Goal: Information Seeking & Learning: Check status

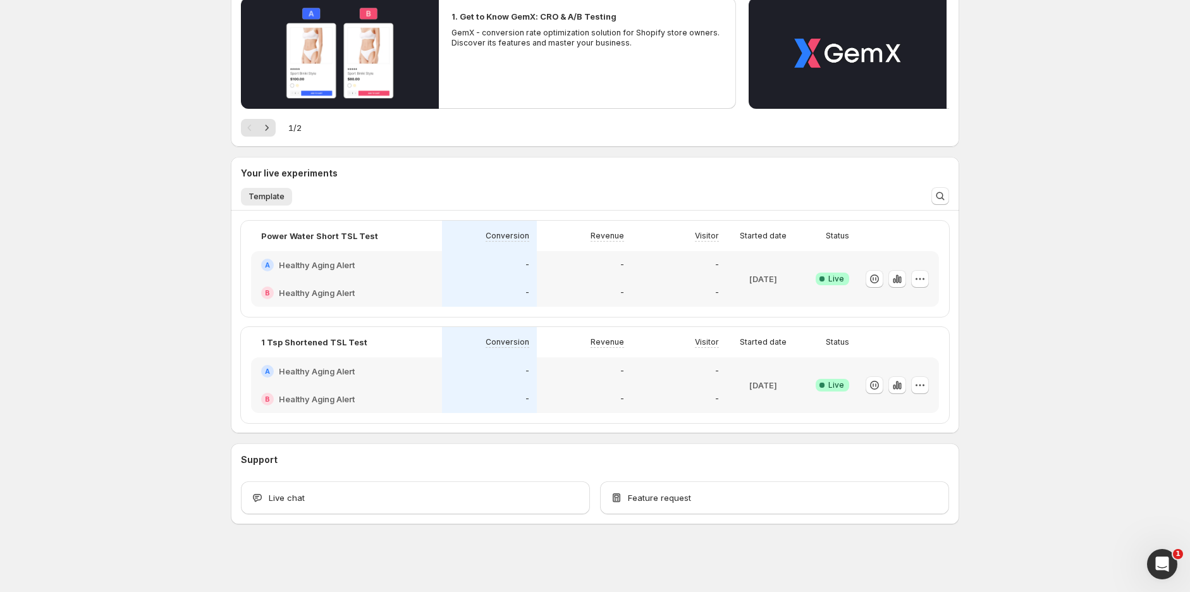
click at [432, 261] on div "A Healthy Aging Alert" at bounding box center [346, 265] width 171 height 13
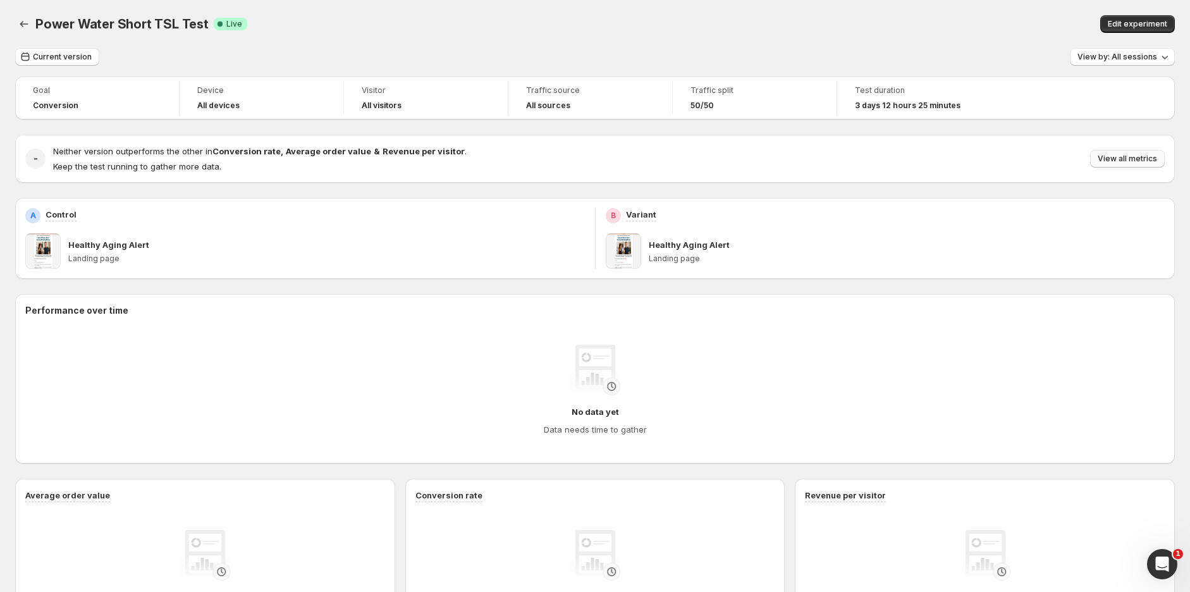
click at [1146, 160] on span "View all metrics" at bounding box center [1127, 159] width 59 height 10
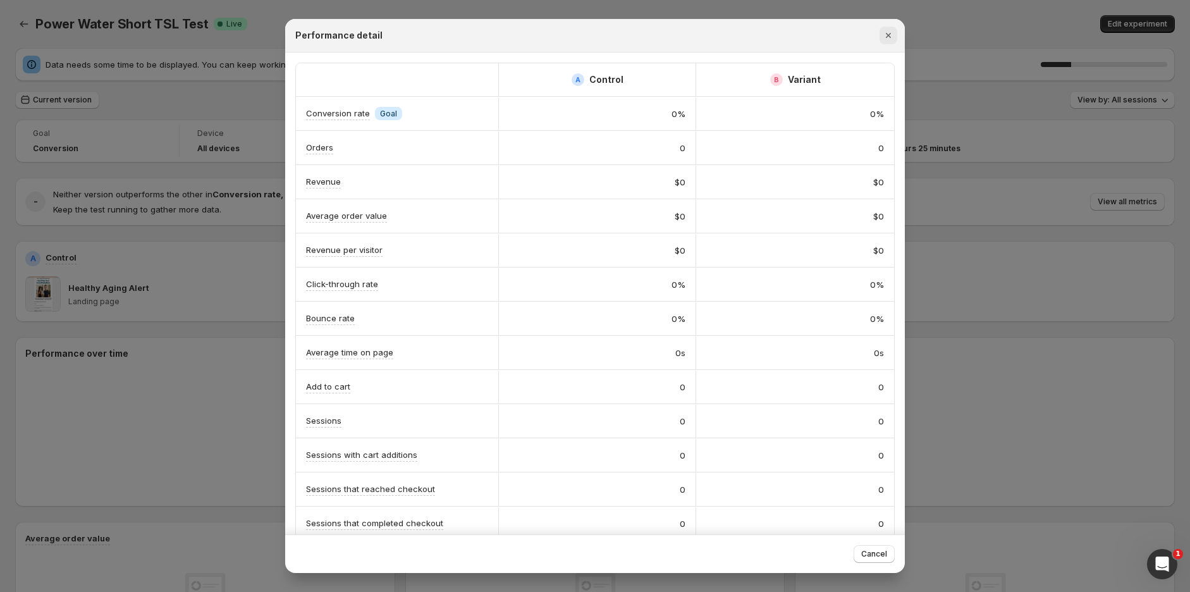
click at [894, 32] on icon "Close" at bounding box center [888, 35] width 13 height 13
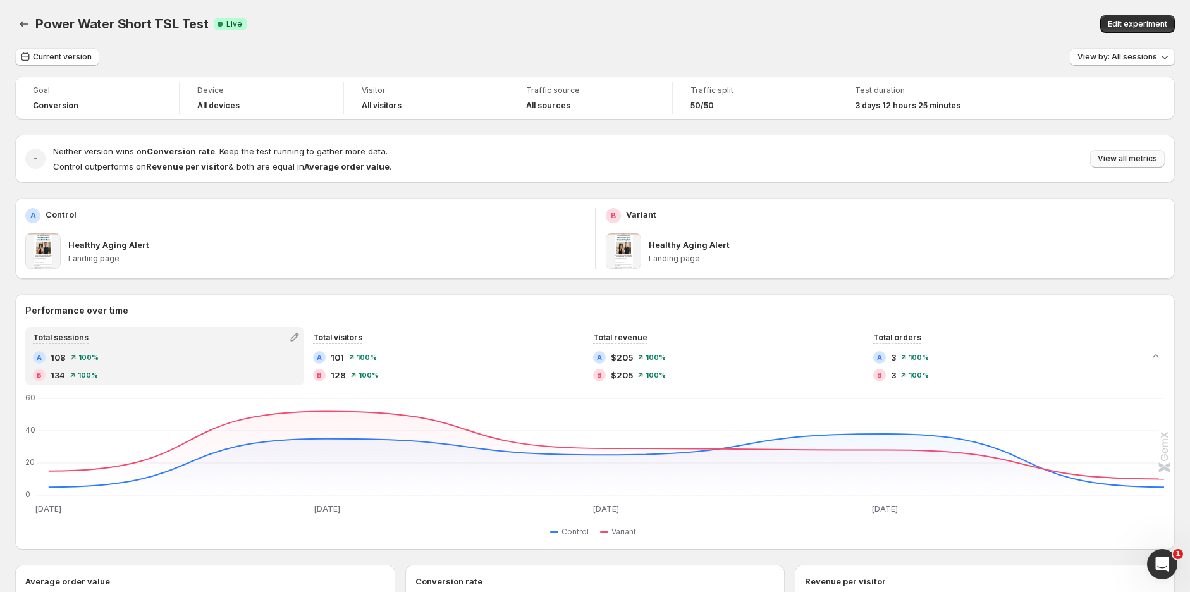
click at [1142, 164] on button "View all metrics" at bounding box center [1127, 159] width 75 height 18
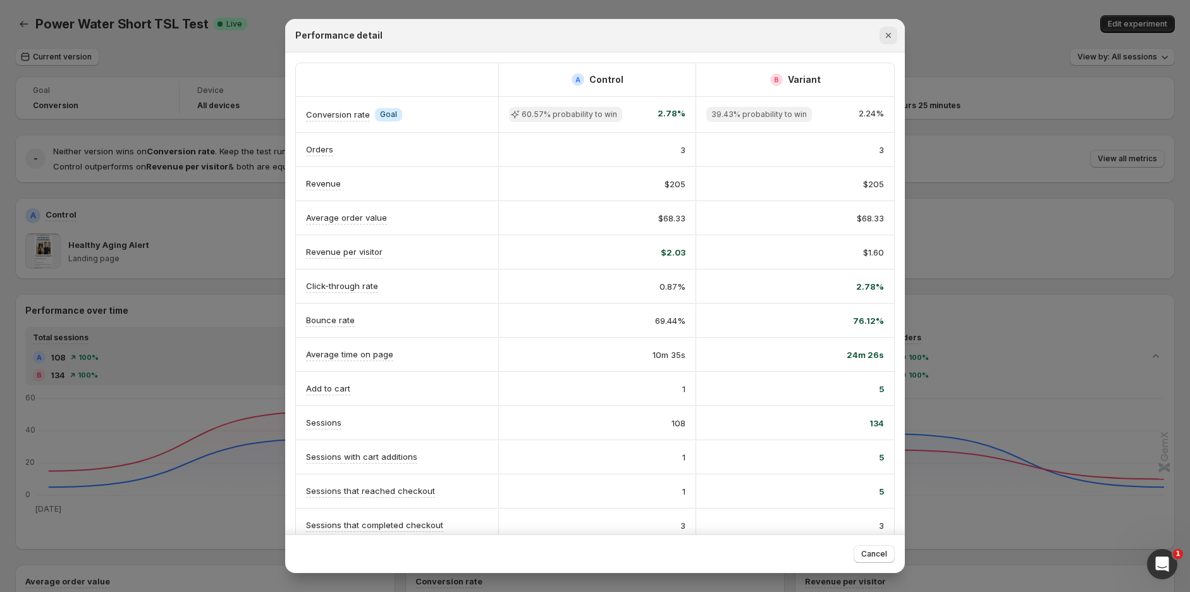
click at [889, 37] on icon "Close" at bounding box center [888, 35] width 13 height 13
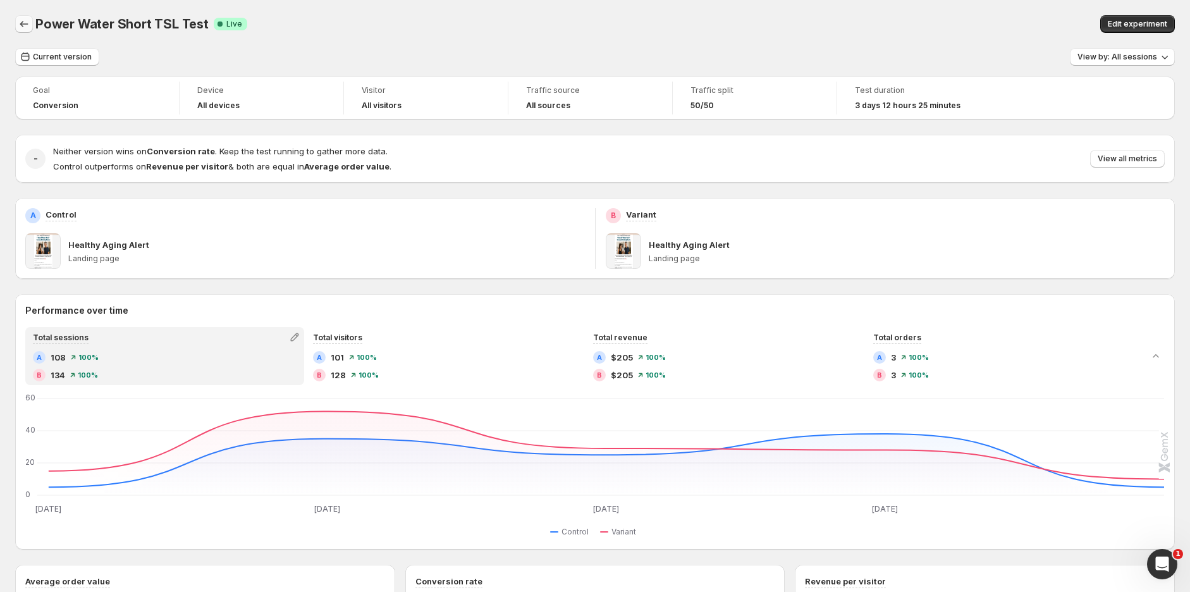
click at [24, 25] on icon "Back" at bounding box center [24, 24] width 13 height 13
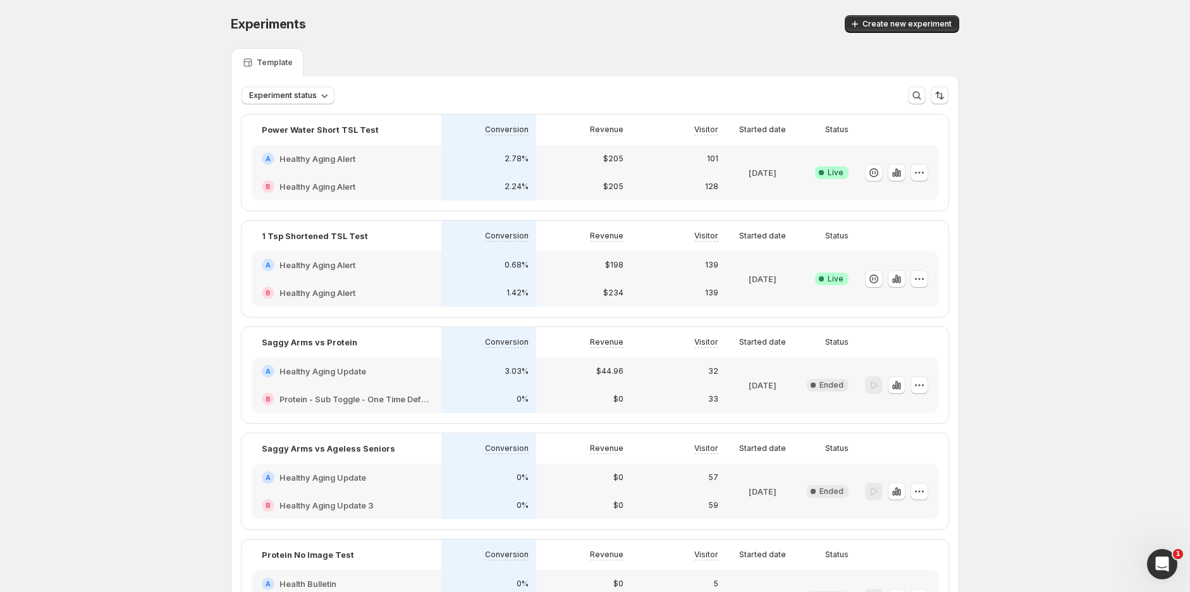
click at [409, 269] on div "A Healthy Aging Alert" at bounding box center [346, 265] width 169 height 13
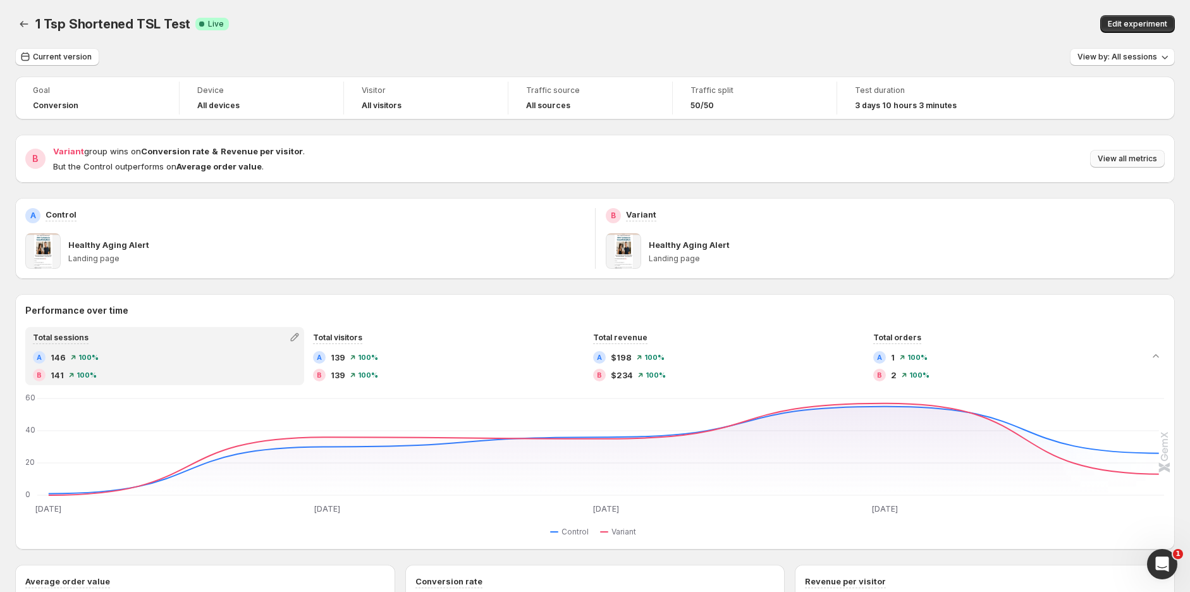
click at [1128, 152] on button "View all metrics" at bounding box center [1127, 159] width 75 height 18
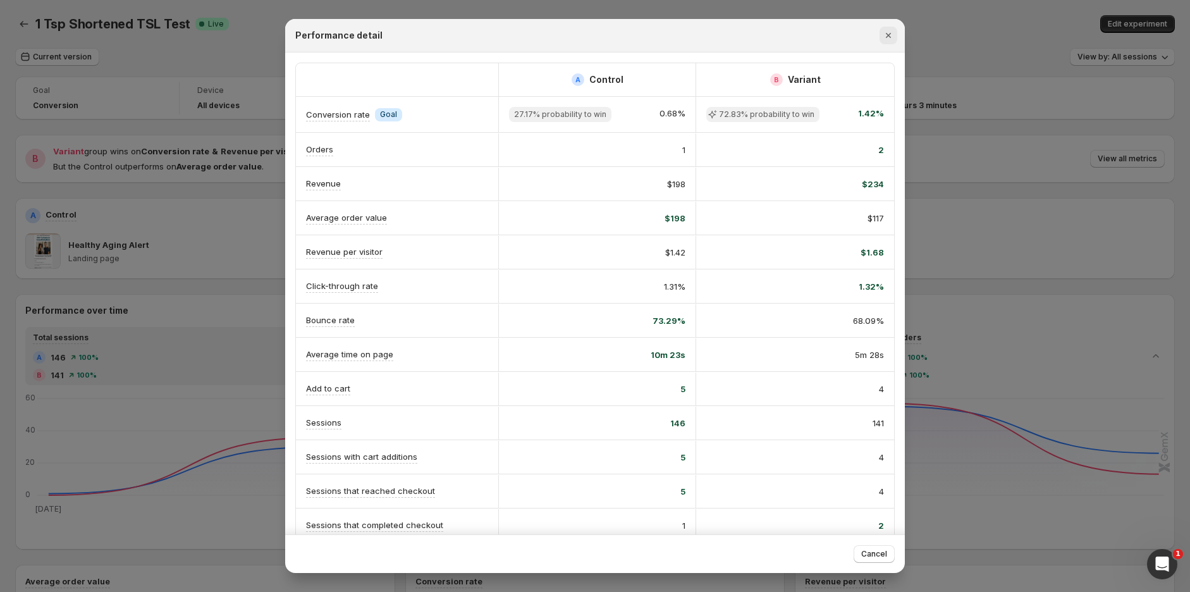
click at [887, 34] on icon "Close" at bounding box center [888, 35] width 5 height 5
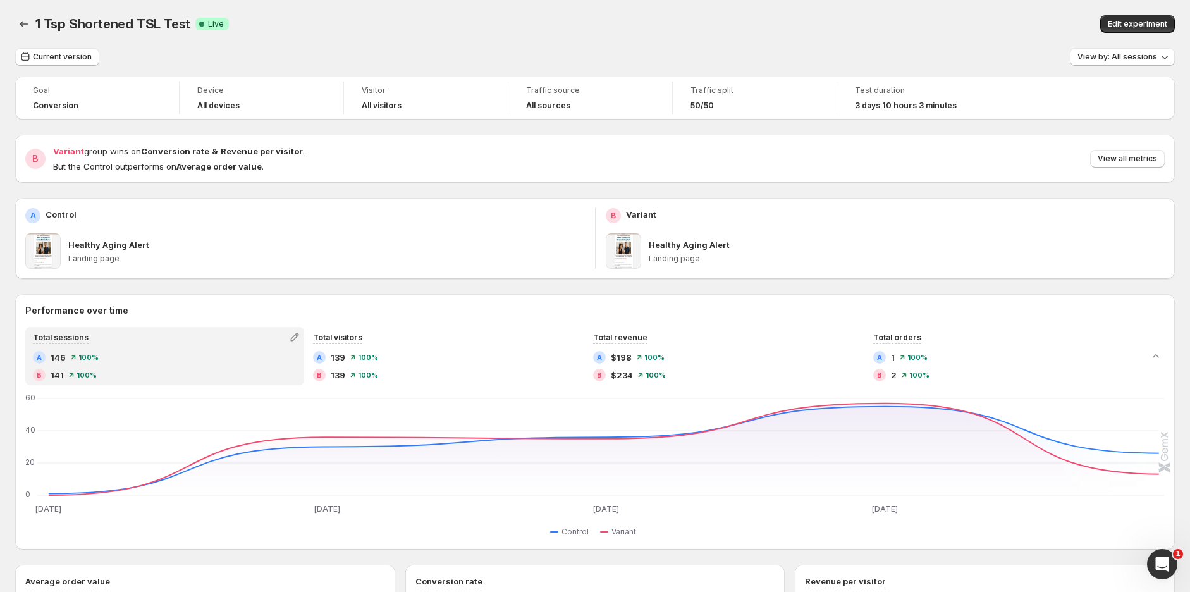
click at [570, 25] on div "1 Tsp Shortened TSL Test Success Complete Live" at bounding box center [346, 24] width 622 height 18
